Goal: Complete application form

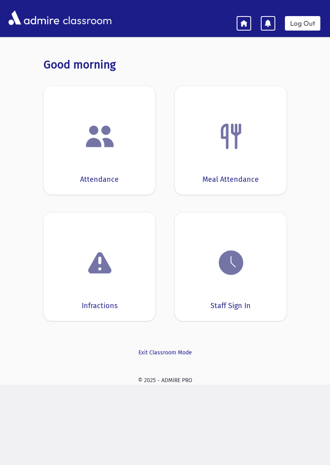
scroll to position [16, 0]
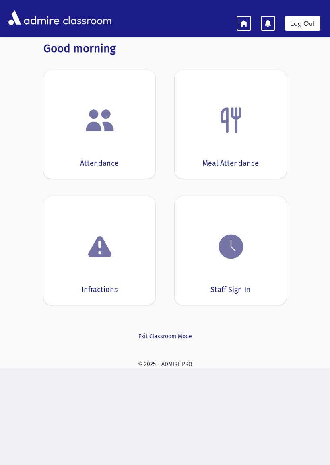
click at [245, 131] on img at bounding box center [231, 120] width 31 height 31
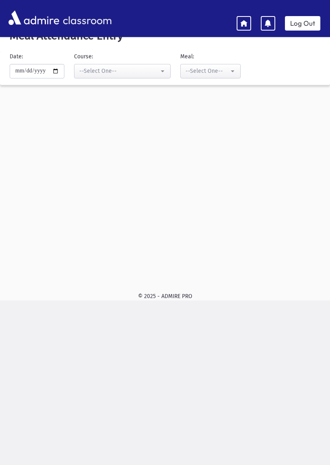
click at [111, 74] on div "--Select One--" at bounding box center [119, 71] width 80 height 8
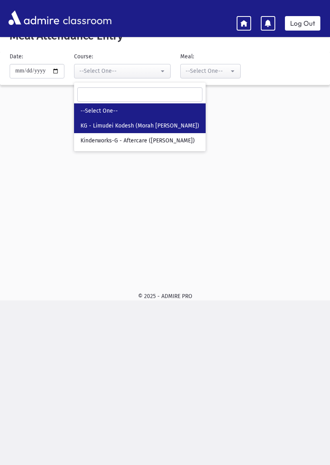
click at [81, 123] on span "KG - Limudei Kodesh (Morah [PERSON_NAME])" at bounding box center [139, 126] width 119 height 8
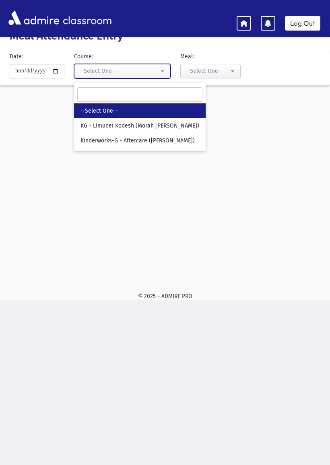
select select "***"
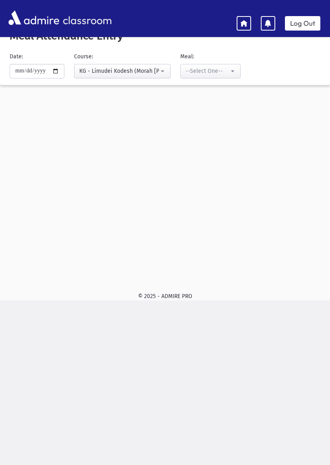
click at [190, 68] on div "--Select One--" at bounding box center [206, 71] width 43 height 8
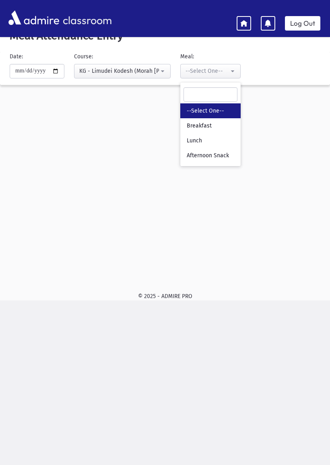
click at [180, 116] on link "--Select One--" at bounding box center [210, 110] width 60 height 15
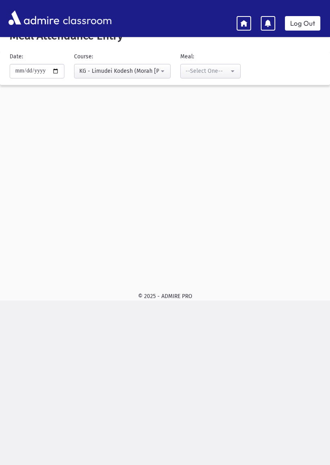
click at [186, 70] on div "--Select One--" at bounding box center [206, 71] width 43 height 8
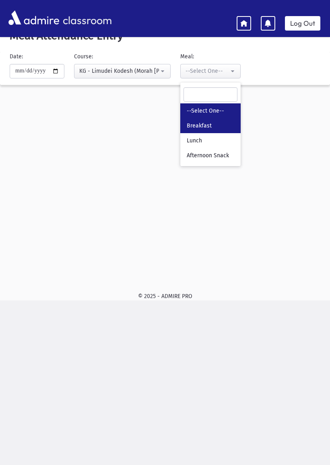
click at [187, 128] on span "Breakfast" at bounding box center [199, 126] width 25 height 8
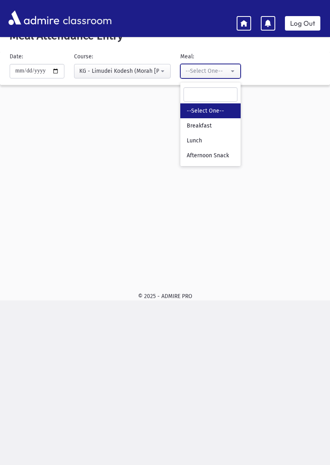
select select "*"
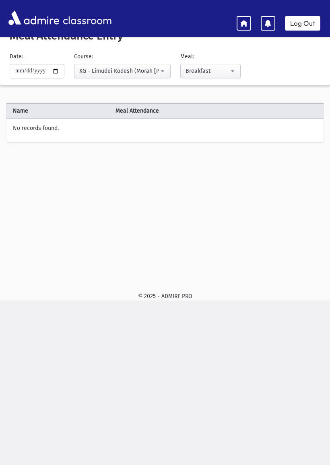
click at [246, 21] on icon at bounding box center [243, 22] width 7 height 7
